Goal: Entertainment & Leisure: Consume media (video, audio)

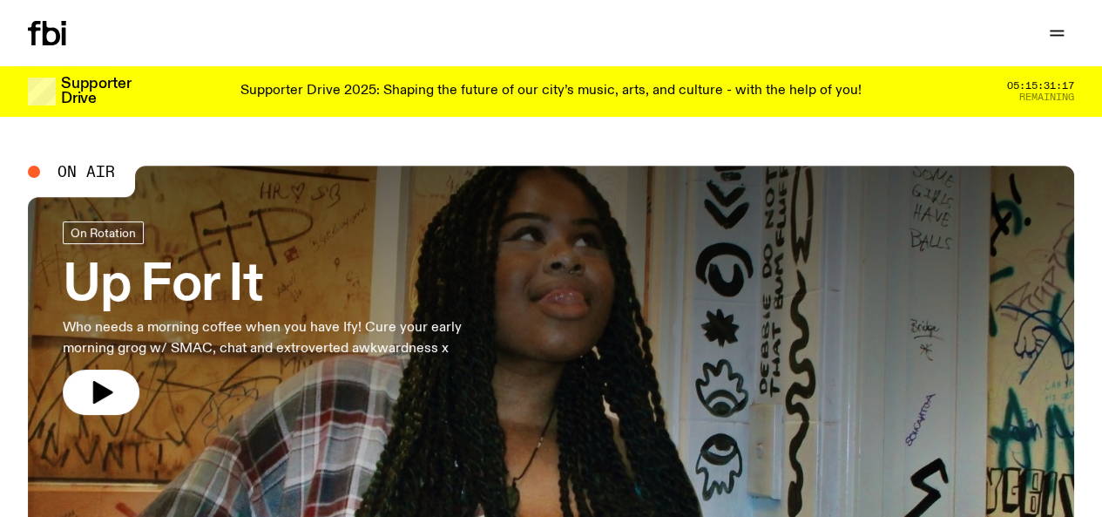
click at [0, 0] on link "Schedule" at bounding box center [0, 0] width 0 height 0
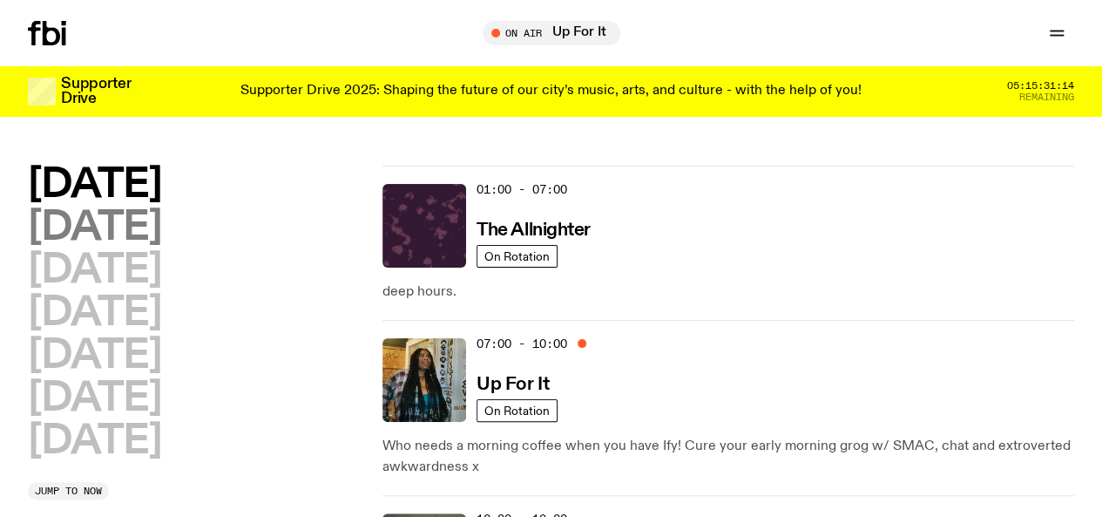
click at [161, 240] on h2 "[DATE]" at bounding box center [94, 227] width 133 height 39
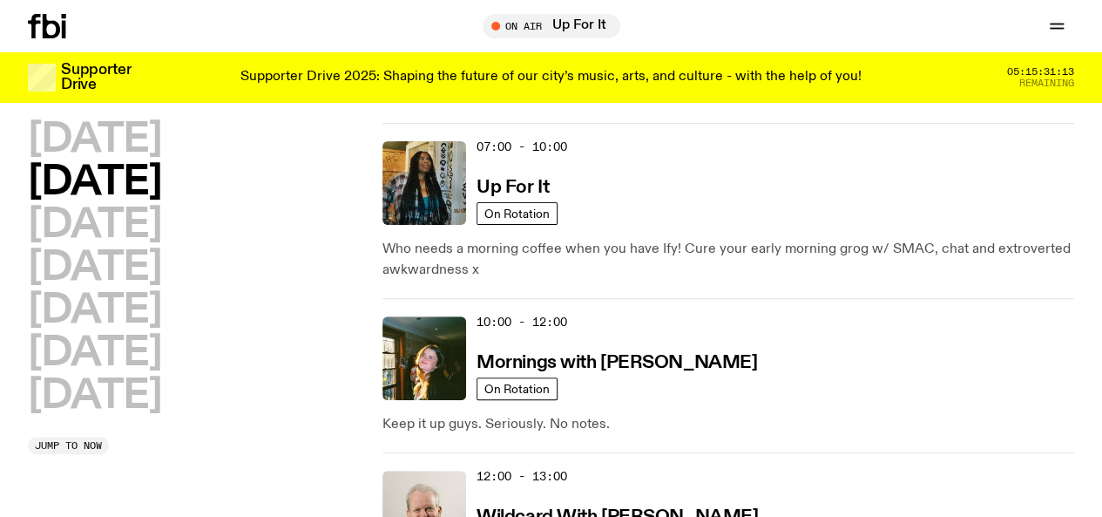
scroll to position [261, 0]
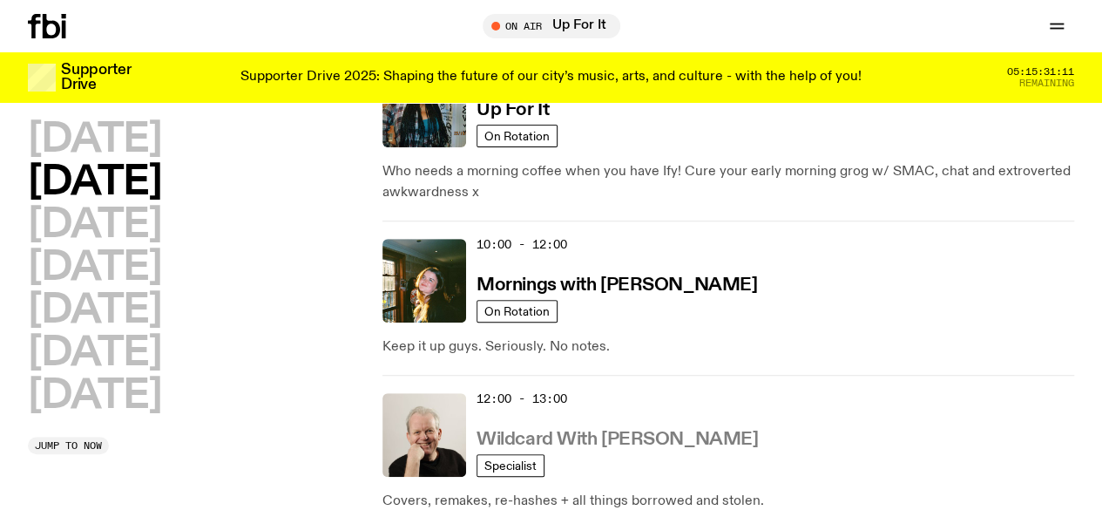
click at [618, 430] on h3 "Wildcard With [PERSON_NAME]" at bounding box center [617, 439] width 281 height 18
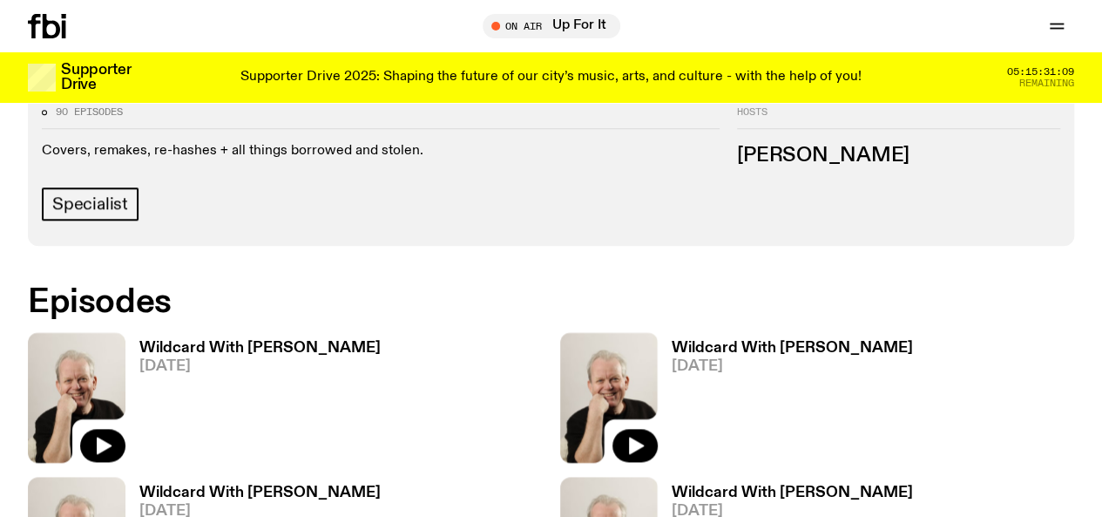
scroll to position [862, 0]
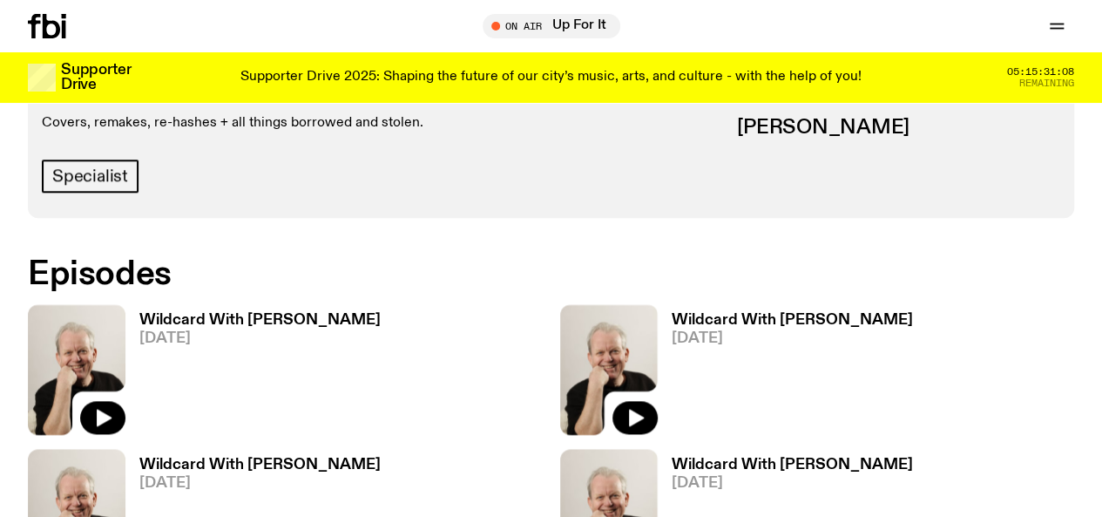
click at [218, 313] on h3 "Wildcard With [PERSON_NAME]" at bounding box center [259, 320] width 241 height 15
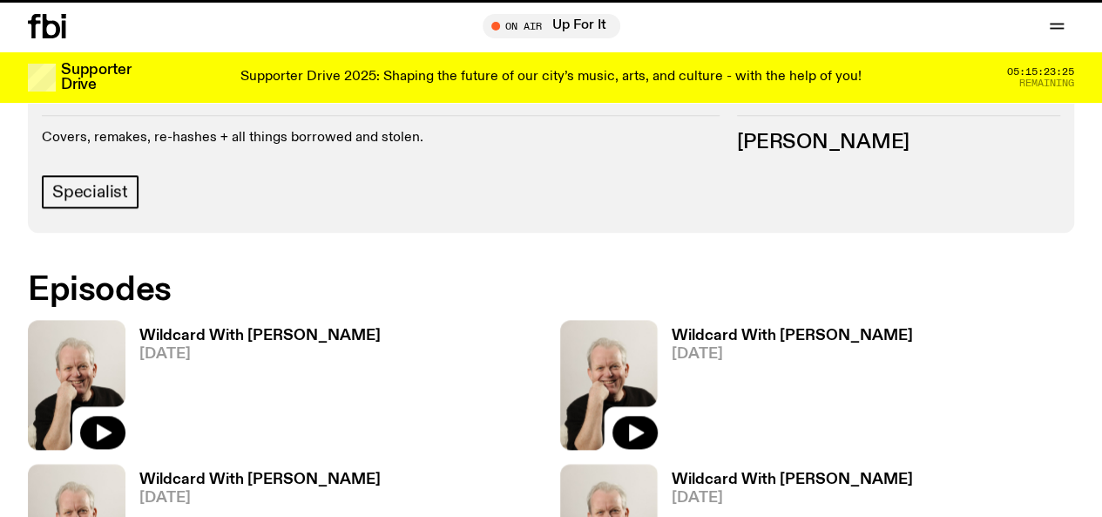
scroll to position [848, 0]
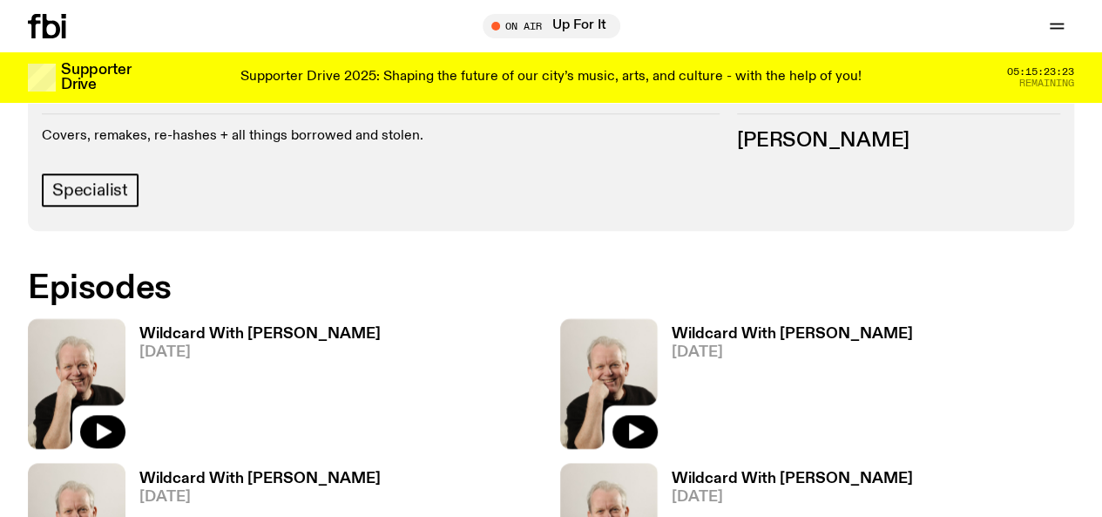
click at [672, 327] on h3 "Wildcard With [PERSON_NAME]" at bounding box center [792, 334] width 241 height 15
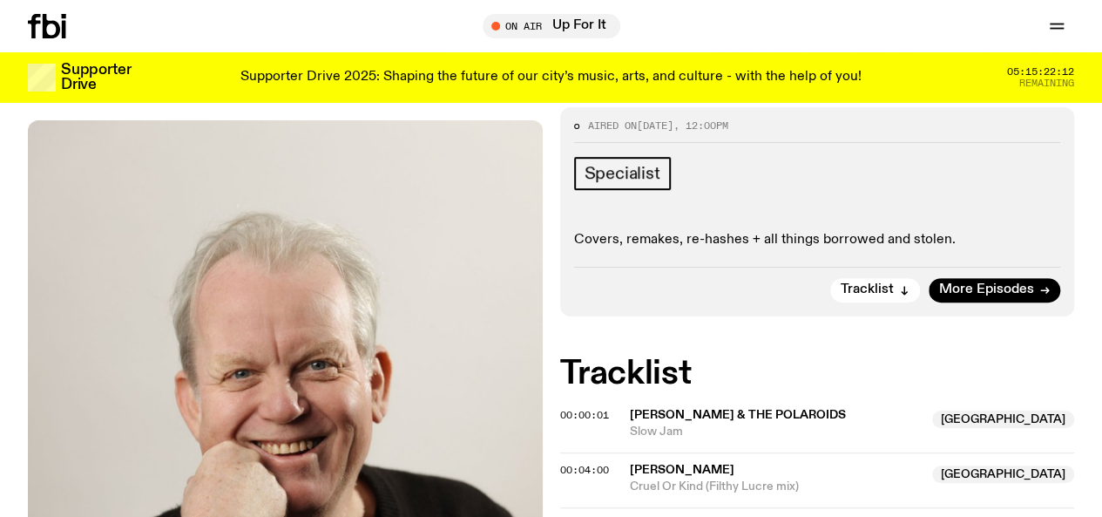
scroll to position [310, 0]
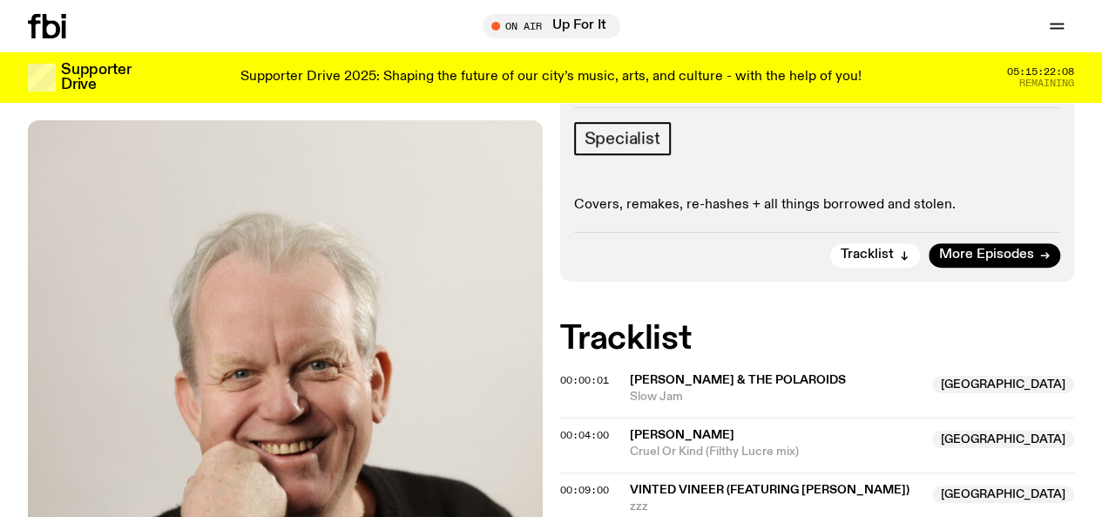
click at [28, 272] on img at bounding box center [285, 463] width 515 height 686
